Goal: Task Accomplishment & Management: Manage account settings

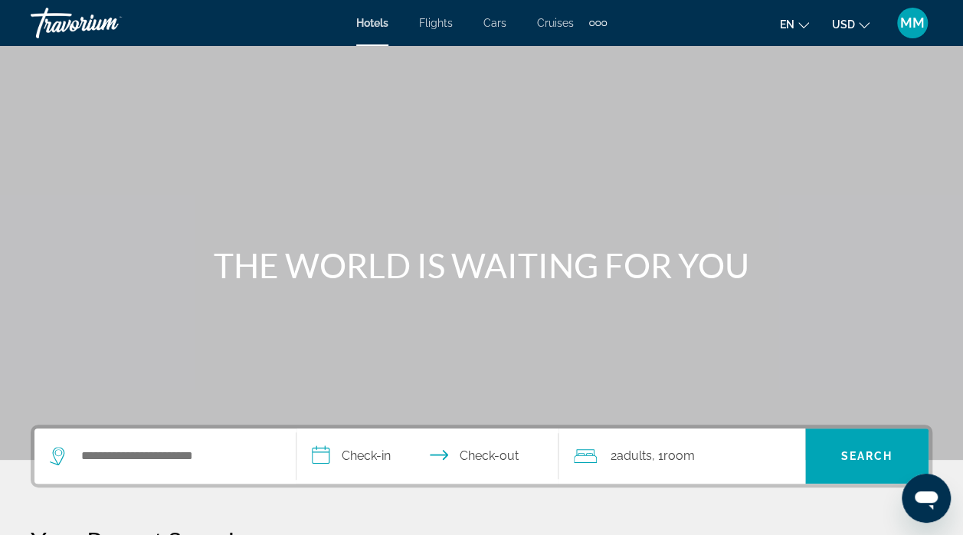
click at [912, 24] on span "MM" at bounding box center [912, 22] width 25 height 15
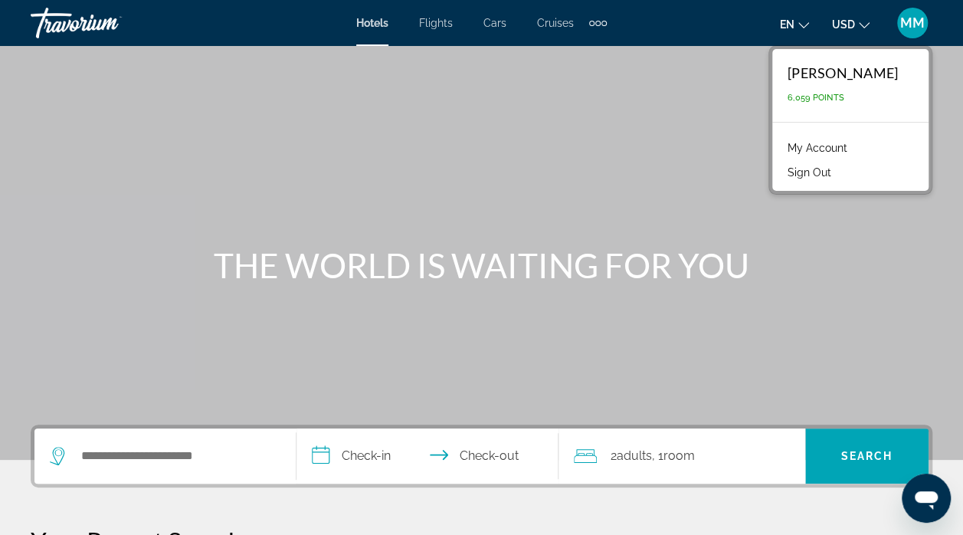
click at [797, 145] on link "My Account" at bounding box center [817, 148] width 75 height 20
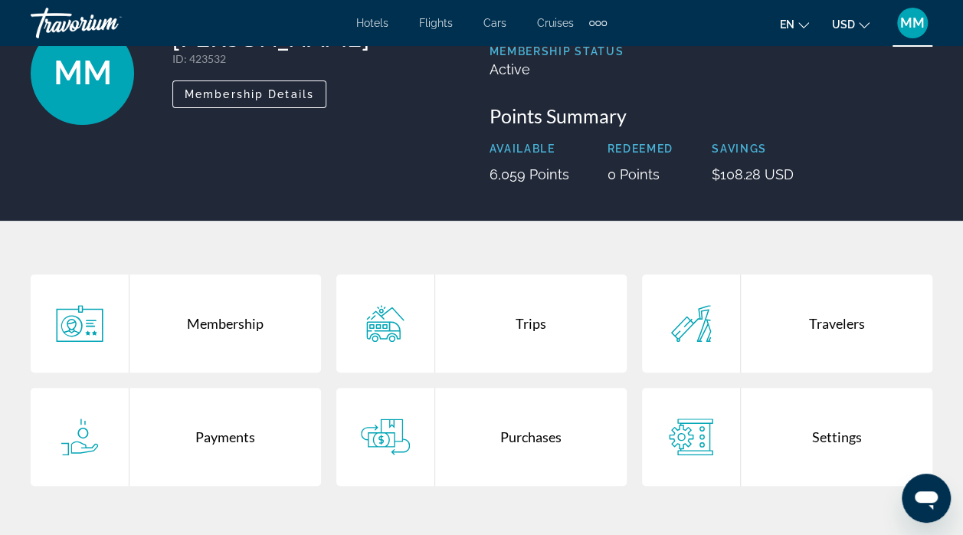
scroll to position [153, 0]
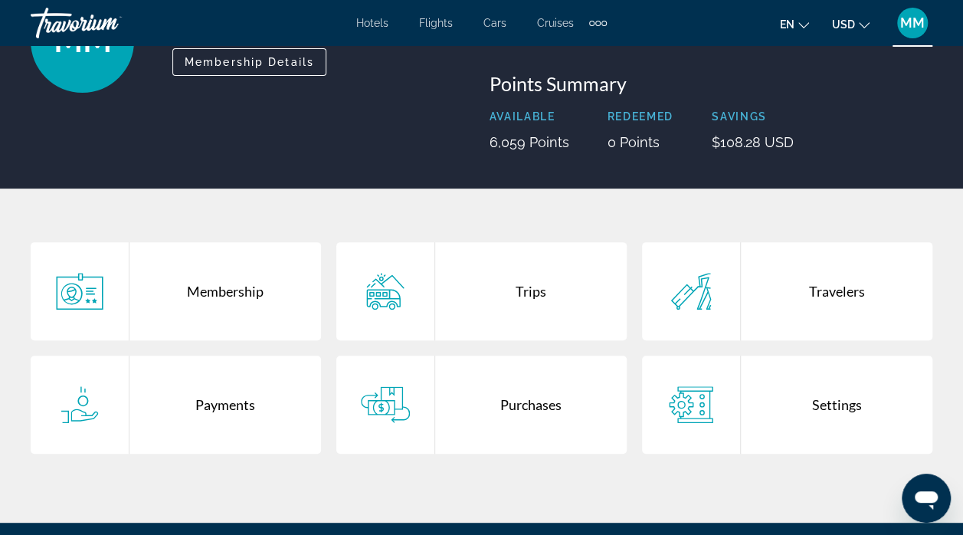
click at [533, 407] on div "Purchases" at bounding box center [531, 405] width 192 height 98
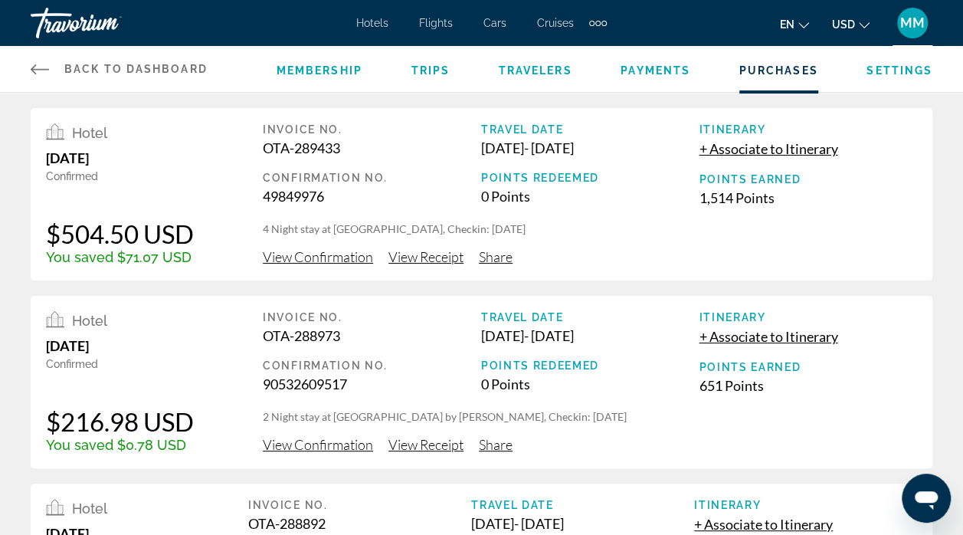
click at [771, 80] on div "Membership Trips Travelers Payments Purchases Settings" at bounding box center [605, 69] width 656 height 46
click at [658, 68] on span "Payments" at bounding box center [656, 70] width 70 height 12
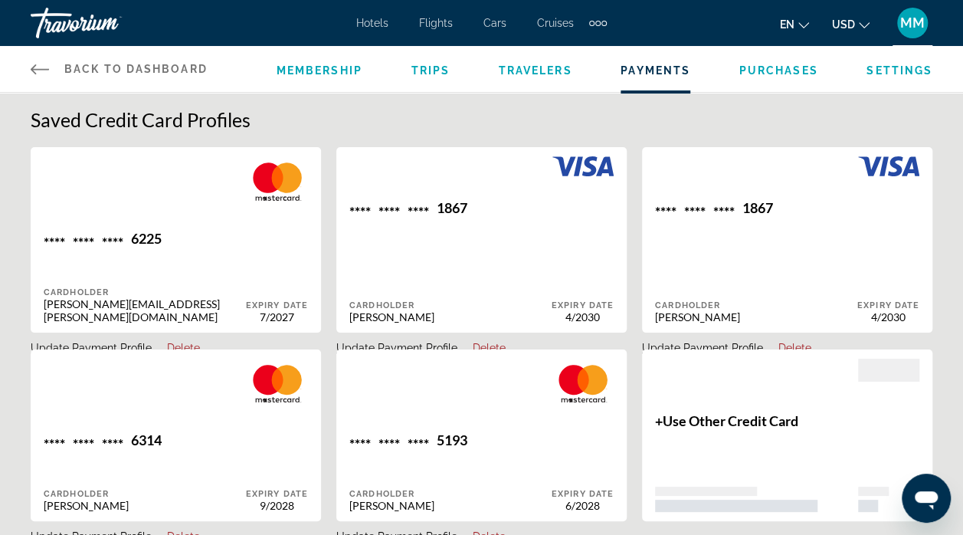
click at [787, 77] on li "Purchases" at bounding box center [779, 69] width 79 height 17
click at [787, 65] on span "Purchases" at bounding box center [779, 70] width 79 height 12
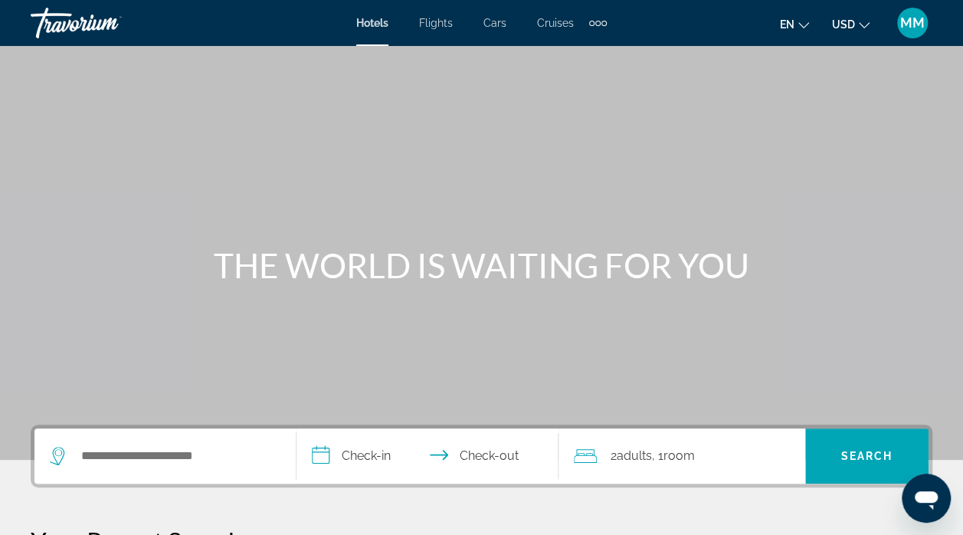
click at [917, 24] on span "MM" at bounding box center [912, 22] width 25 height 15
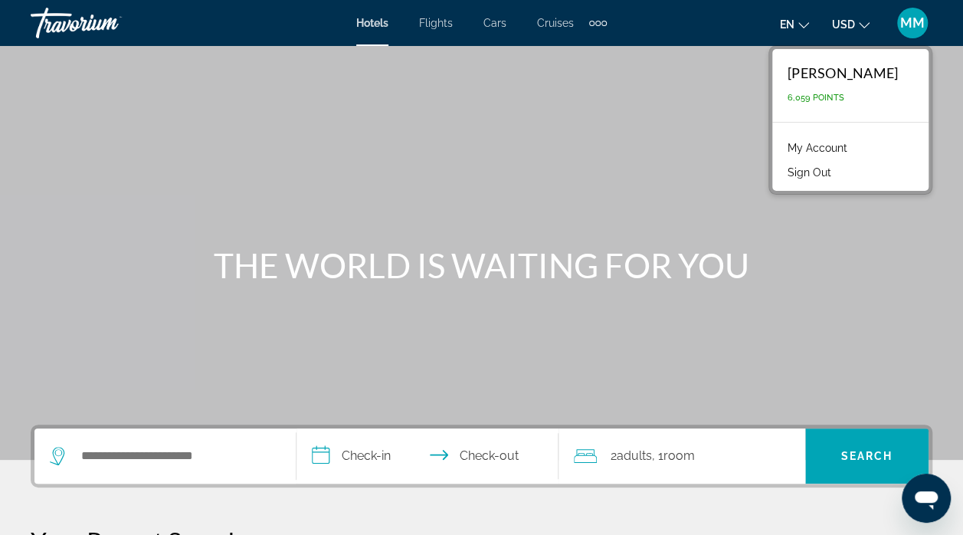
click at [799, 144] on link "My Account" at bounding box center [817, 148] width 75 height 20
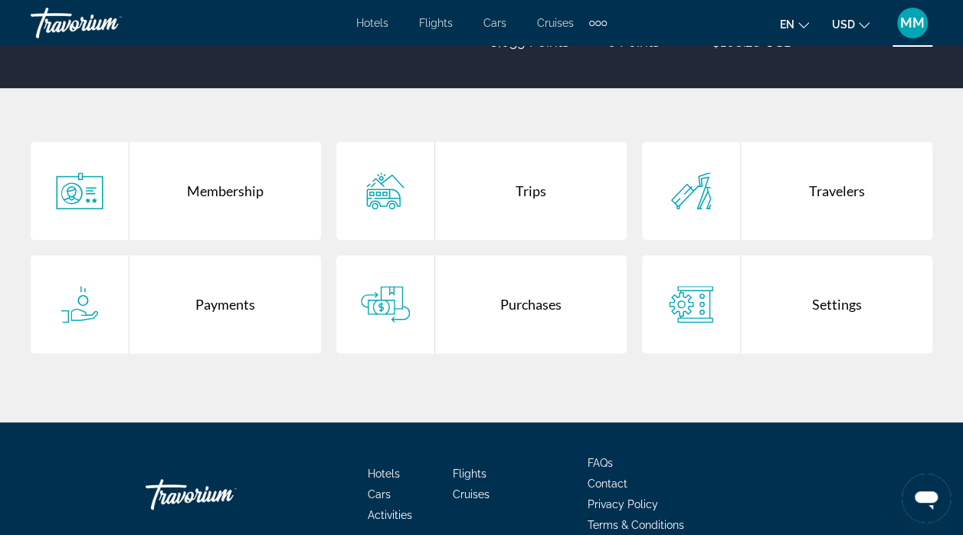
scroll to position [307, 0]
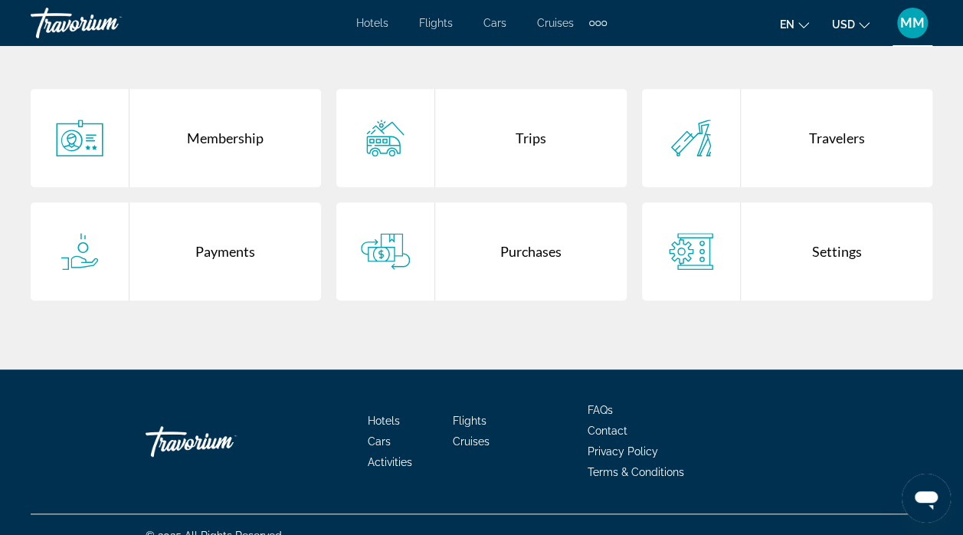
click at [507, 248] on div "Purchases" at bounding box center [531, 251] width 192 height 98
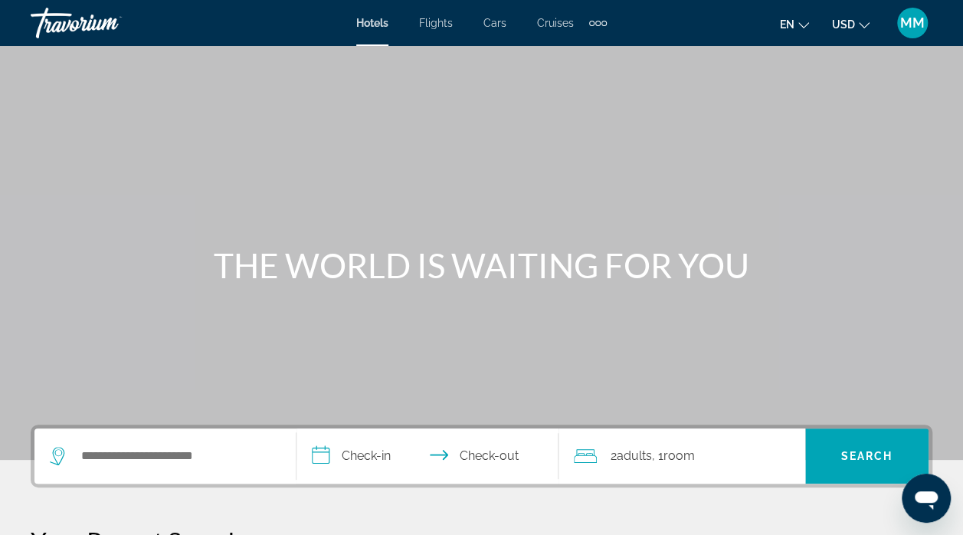
click at [917, 30] on span "MM" at bounding box center [912, 22] width 25 height 15
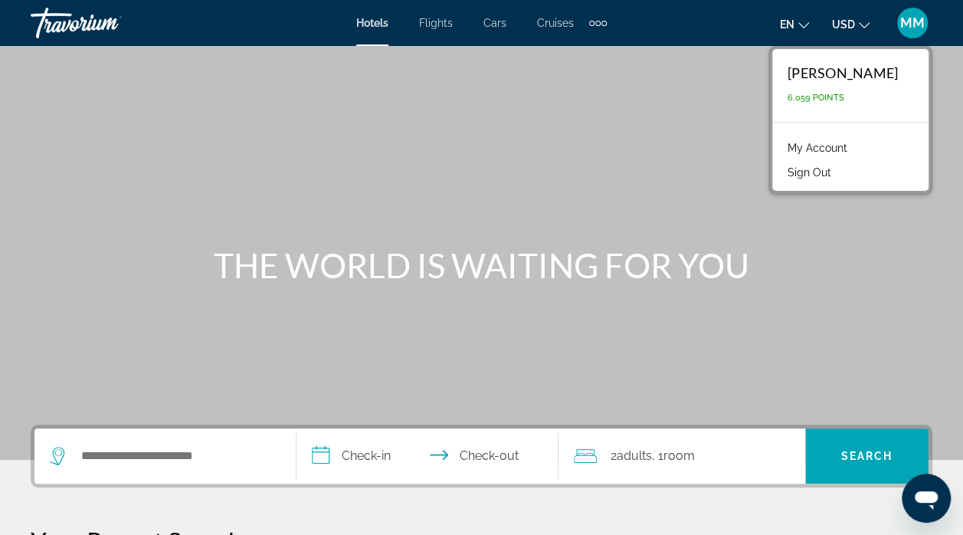
click at [806, 147] on link "My Account" at bounding box center [817, 148] width 75 height 20
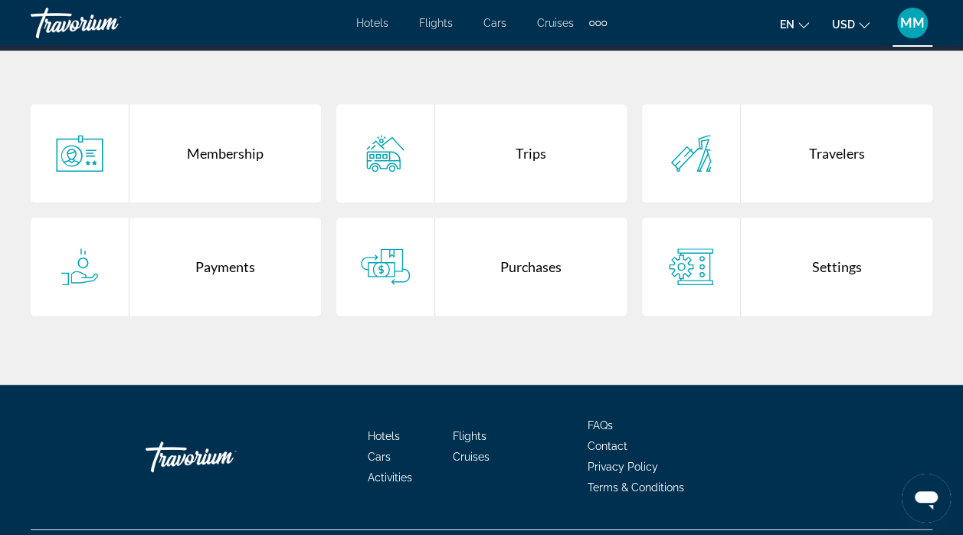
scroll to position [307, 0]
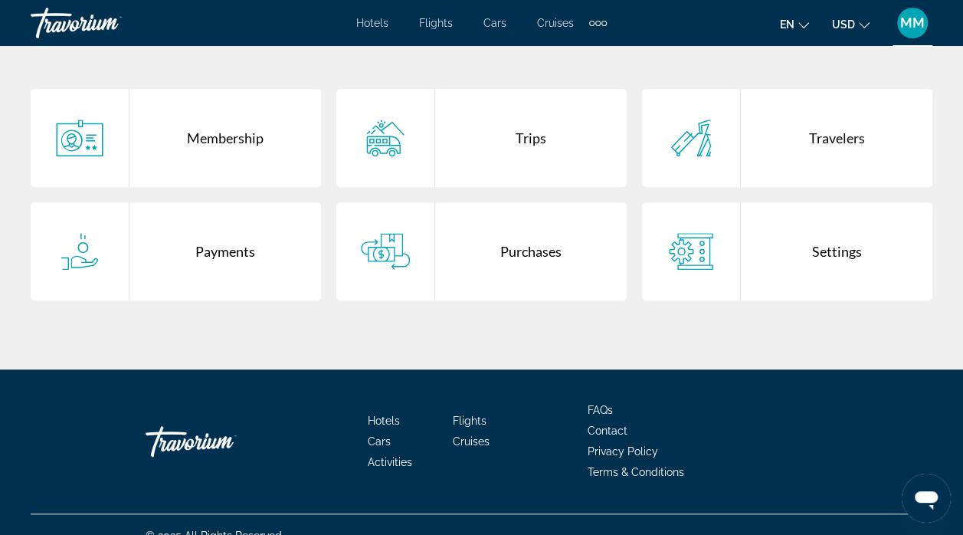
click at [543, 266] on div "Purchases" at bounding box center [531, 251] width 192 height 98
